Goal: Task Accomplishment & Management: Use online tool/utility

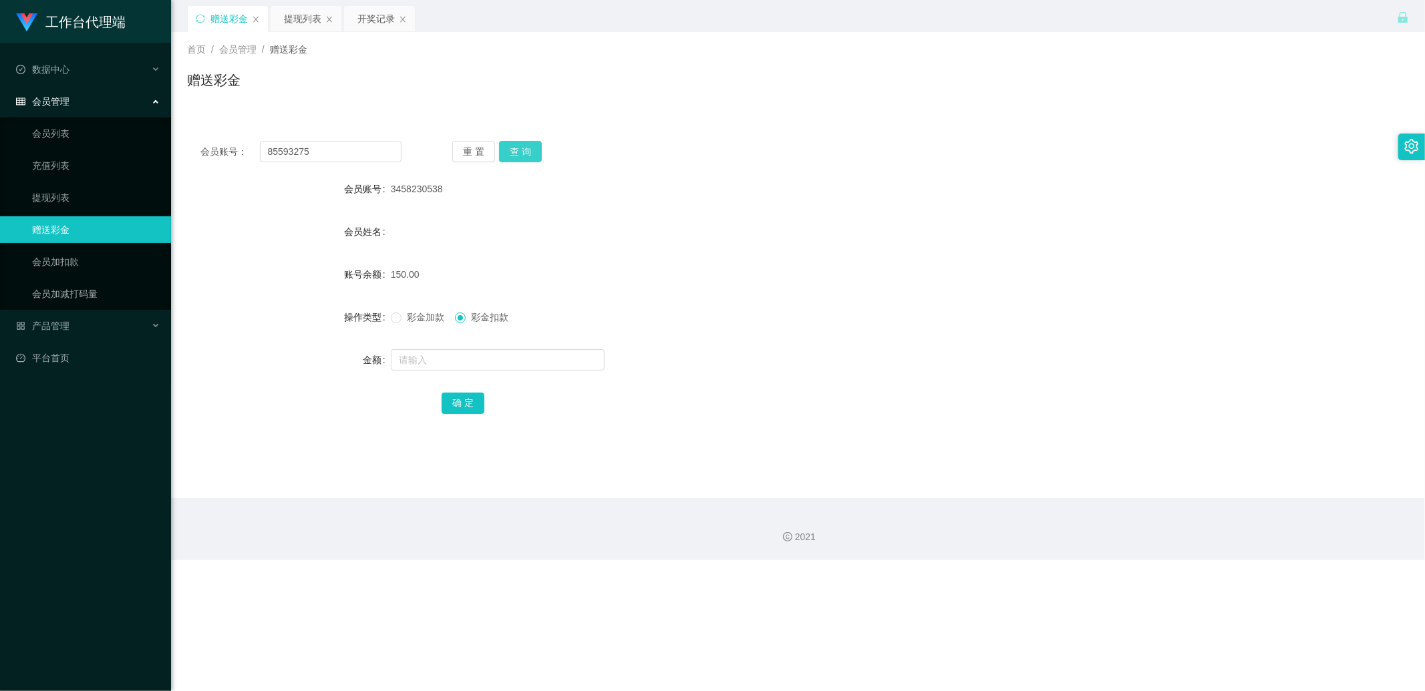
type input "85593275"
click at [530, 147] on button "查 询" at bounding box center [520, 151] width 43 height 21
click at [325, 163] on div "会员账号： 85593275 重 置 查 询 会员账号 85593275 会员姓名 [PERSON_NAME] 账号余额 1500.00 操作类型 彩金加款 …" at bounding box center [798, 287] width 1222 height 318
click at [327, 162] on div "会员账号： 85593275 重 置 查 询 会员账号 85593275 会员姓名 [PERSON_NAME] 账号余额 1500.00 操作类型 彩金加款 …" at bounding box center [798, 287] width 1222 height 318
click at [329, 156] on input "85593275" at bounding box center [331, 151] width 142 height 21
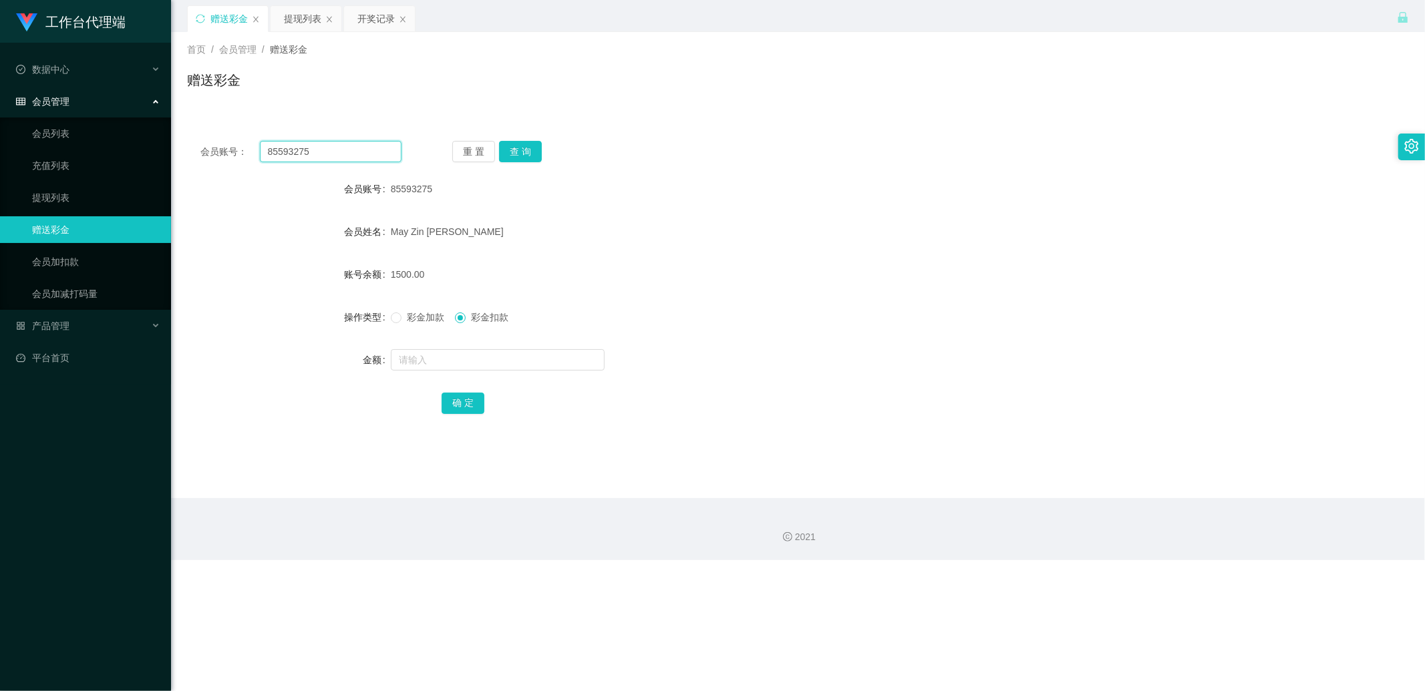
click at [329, 156] on input "85593275" at bounding box center [331, 151] width 142 height 21
paste input "milktan"
type input "milktan"
click at [520, 156] on button "查 询" at bounding box center [520, 151] width 43 height 21
click at [416, 319] on span "彩金加款" at bounding box center [425, 317] width 48 height 11
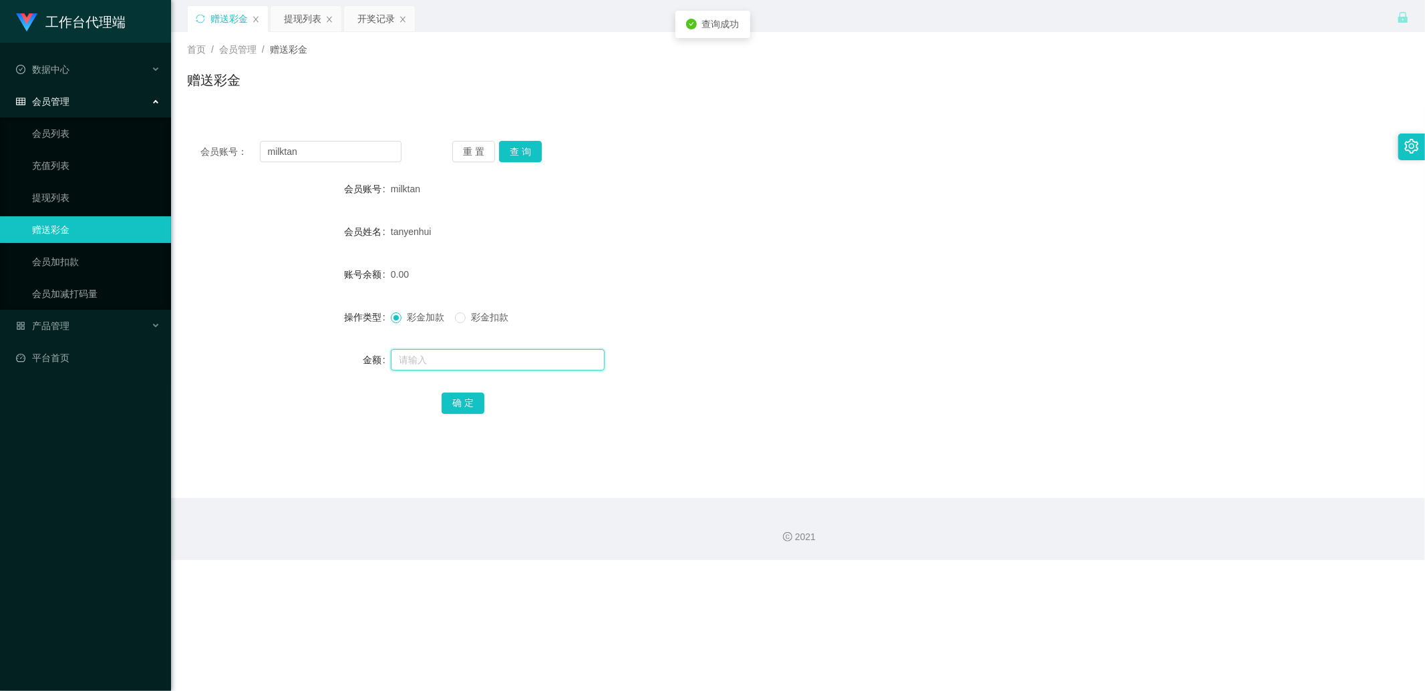
click at [421, 350] on input "text" at bounding box center [498, 359] width 214 height 21
type input "100"
drag, startPoint x: 456, startPoint y: 401, endPoint x: 472, endPoint y: 375, distance: 30.6
click at [456, 401] on button "确 定" at bounding box center [463, 403] width 43 height 21
click at [607, 268] on div "0.00" at bounding box center [747, 274] width 713 height 27
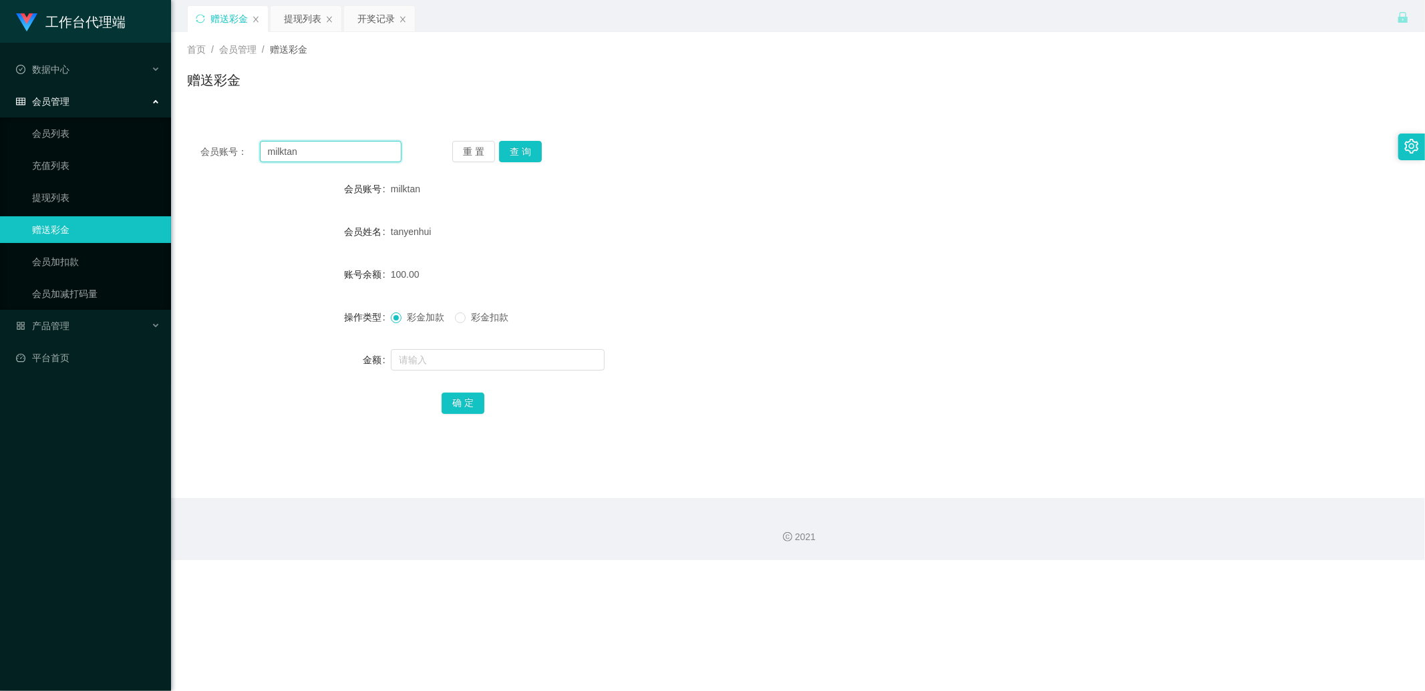
click at [285, 151] on input "milktan" at bounding box center [331, 151] width 142 height 21
paste input "3458230538"
type input "3458230538"
click at [519, 151] on button "查 询" at bounding box center [520, 151] width 43 height 21
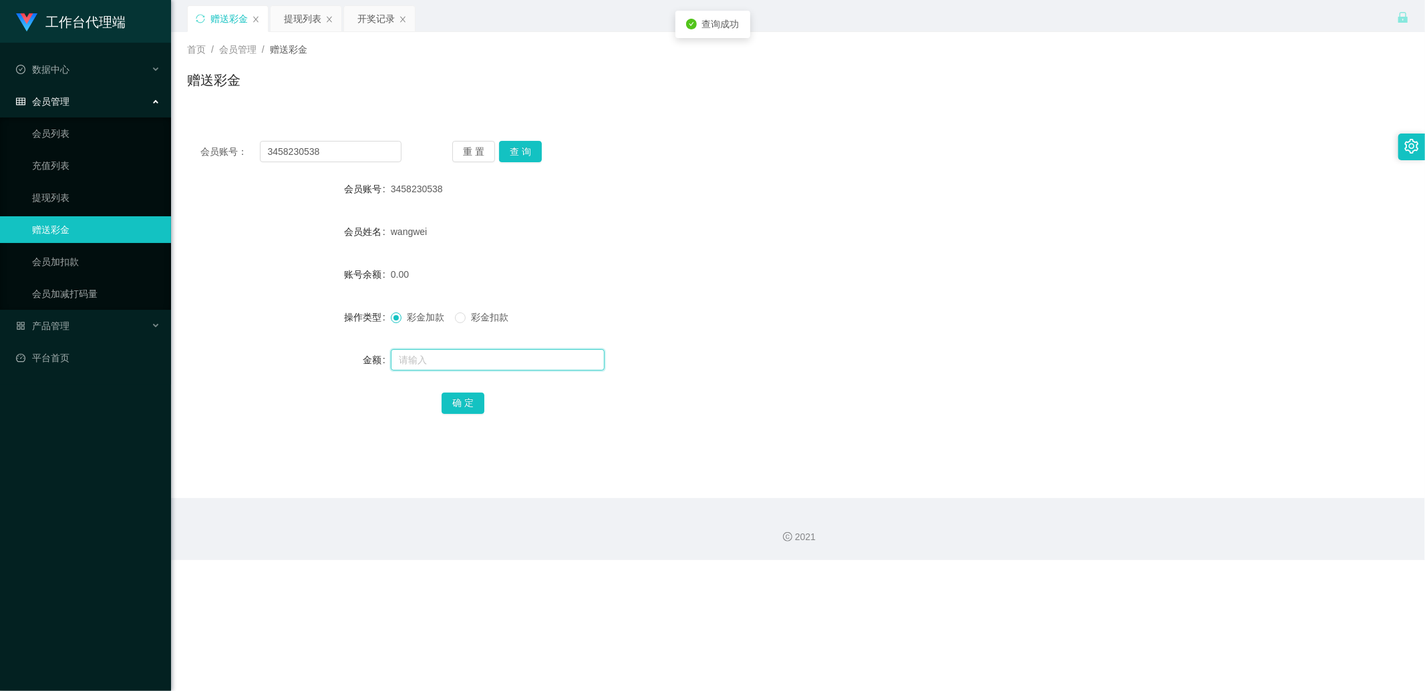
click at [418, 358] on input "text" at bounding box center [498, 359] width 214 height 21
type input "100"
drag, startPoint x: 458, startPoint y: 404, endPoint x: 454, endPoint y: 392, distance: 12.7
click at [459, 404] on button "确 定" at bounding box center [463, 403] width 43 height 21
click at [602, 305] on div "彩金加款 彩金扣款" at bounding box center [747, 317] width 713 height 27
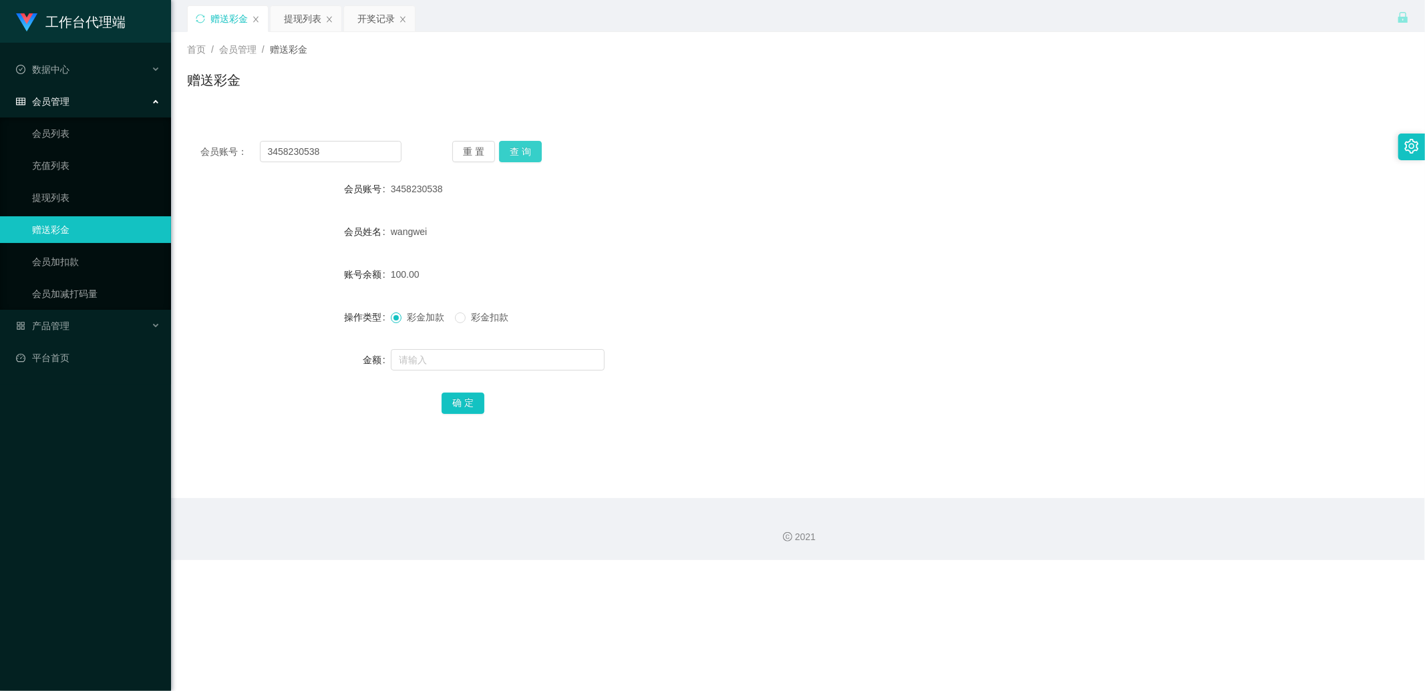
click at [522, 149] on button "查 询" at bounding box center [520, 151] width 43 height 21
click at [338, 163] on div "会员账号： 3458230538 重 置 查 询 会员账号 3458230538 会员姓名 wangwei 账号余额 100.00 操作类型 彩金加款 彩金扣…" at bounding box center [798, 287] width 1222 height 318
click at [535, 149] on button "查 询" at bounding box center [520, 151] width 43 height 21
click at [356, 151] on input "3458230538" at bounding box center [331, 151] width 142 height 21
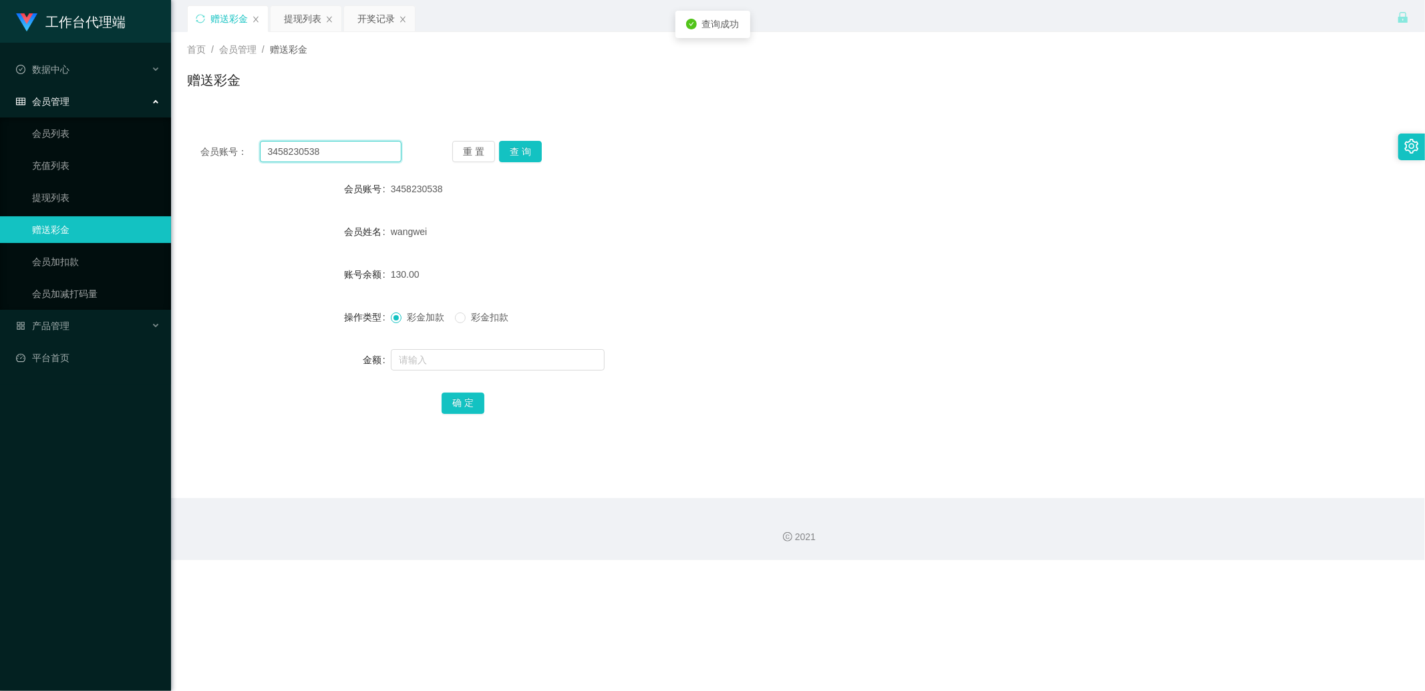
click at [356, 151] on input "3458230538" at bounding box center [331, 151] width 142 height 21
paste input "milktan"
type input "milktan"
click at [518, 150] on button "查 询" at bounding box center [520, 151] width 43 height 21
click at [557, 250] on form "会员账号 milktan 会员姓名 tanyenhui 账号余额 130.00 操作类型 彩金加款 彩金扣款 金额 确 定" at bounding box center [798, 296] width 1222 height 240
